Goal: Task Accomplishment & Management: Manage account settings

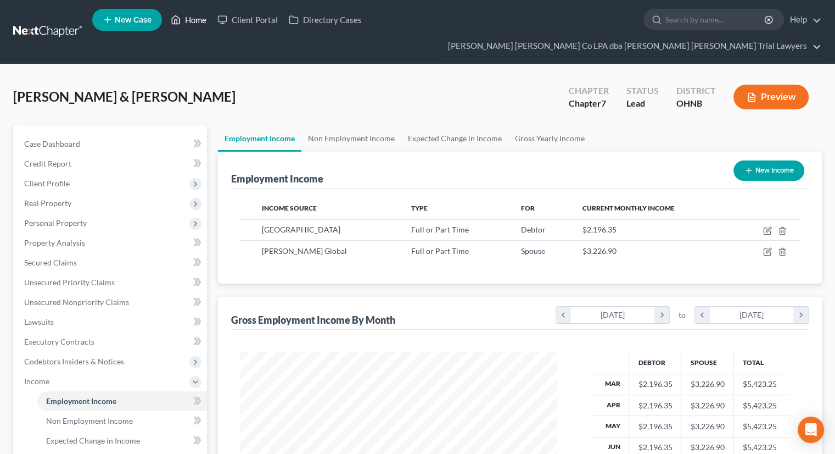
click at [204, 23] on link "Home" at bounding box center [188, 20] width 47 height 20
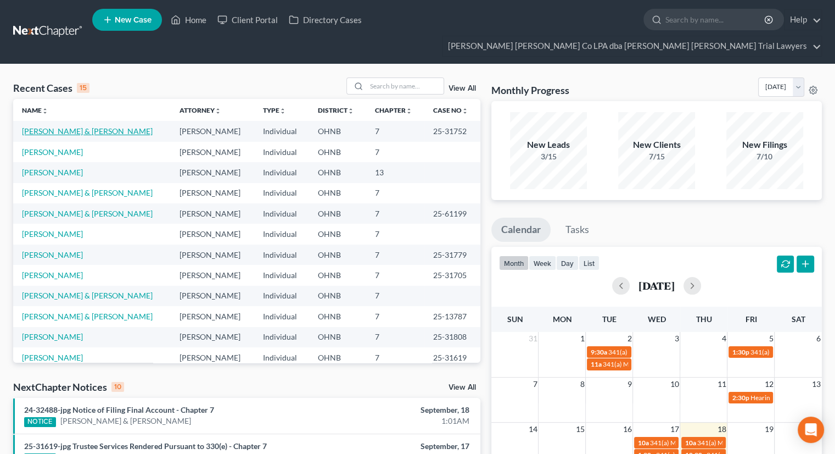
click at [92, 126] on link "[PERSON_NAME] & [PERSON_NAME]" at bounding box center [87, 130] width 131 height 9
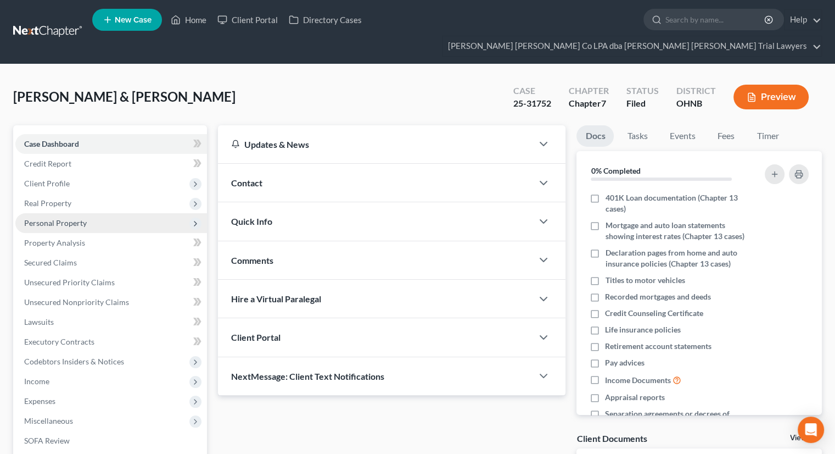
click at [120, 213] on span "Personal Property" at bounding box center [111, 223] width 192 height 20
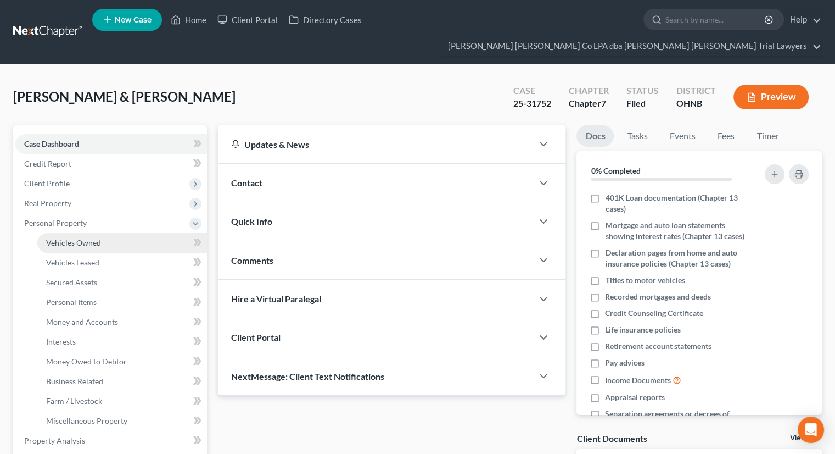
click at [121, 233] on link "Vehicles Owned" at bounding box center [122, 243] width 170 height 20
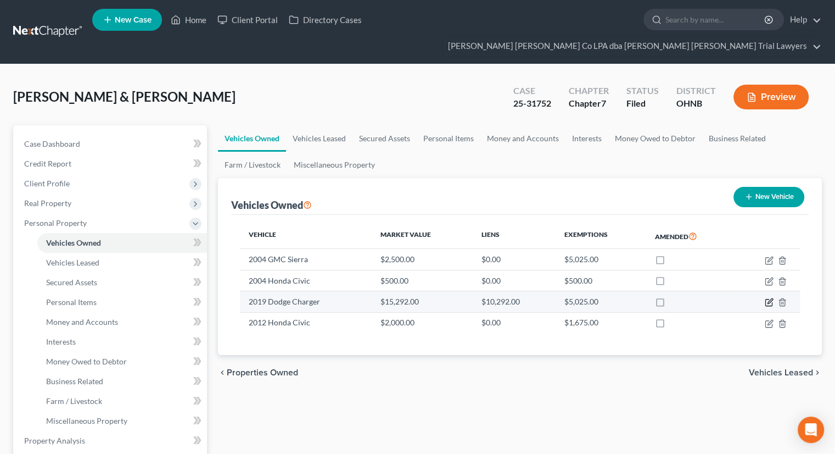
click at [768, 298] on icon "button" at bounding box center [769, 302] width 9 height 9
select select "0"
select select "7"
select select "2"
select select "1"
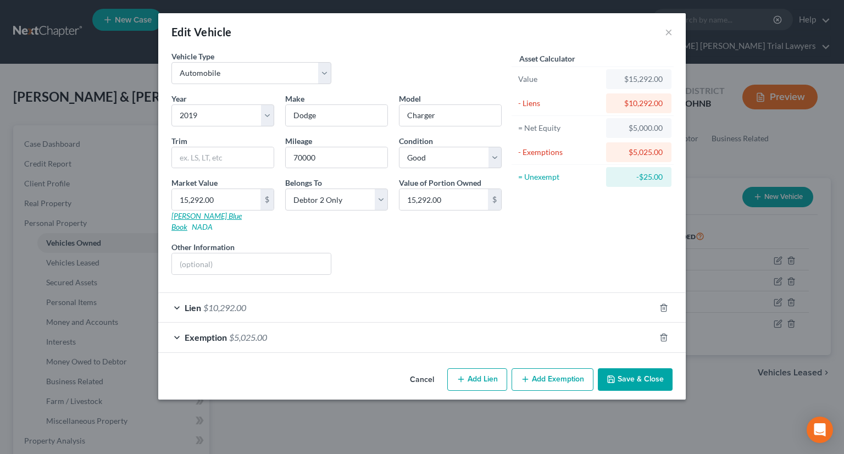
click at [208, 217] on link "[PERSON_NAME] Blue Book" at bounding box center [206, 221] width 70 height 20
